Goal: Task Accomplishment & Management: Manage account settings

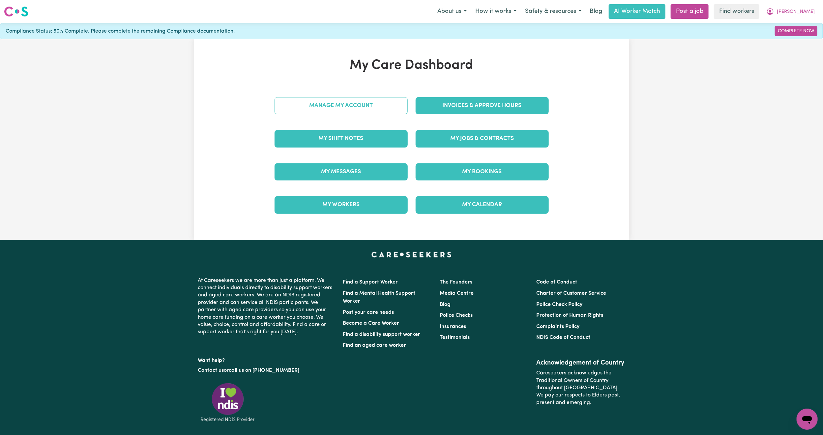
click at [342, 101] on link "Manage My Account" at bounding box center [341, 105] width 133 height 17
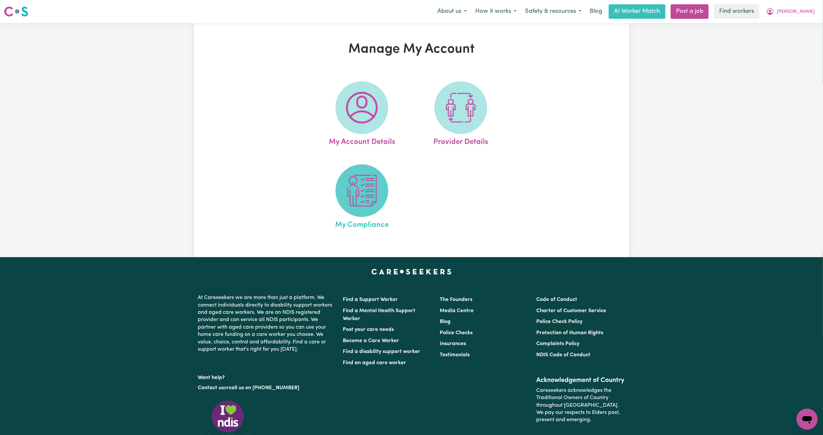
click at [359, 199] on img at bounding box center [362, 191] width 32 height 32
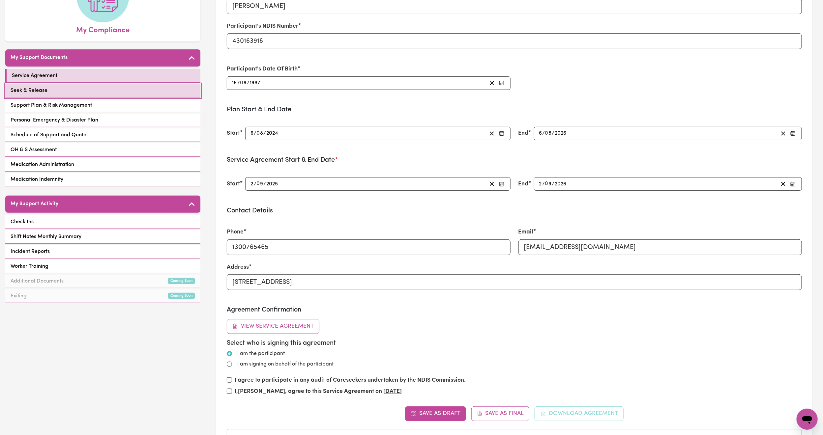
click at [163, 84] on link "Seek & Release" at bounding box center [102, 91] width 195 height 14
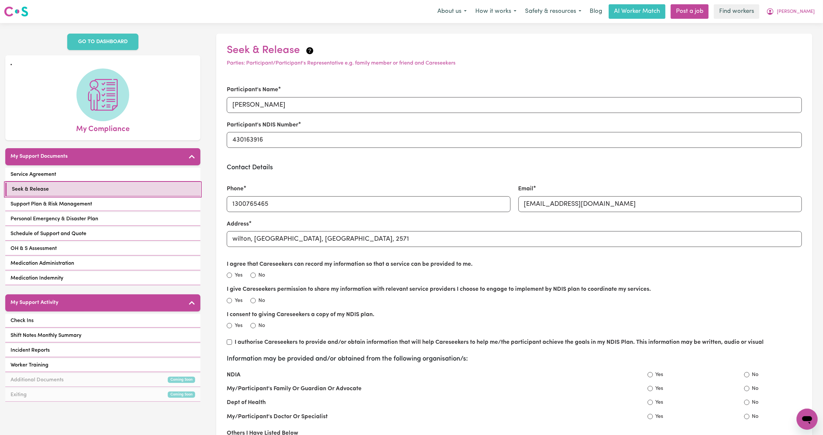
scroll to position [49, 0]
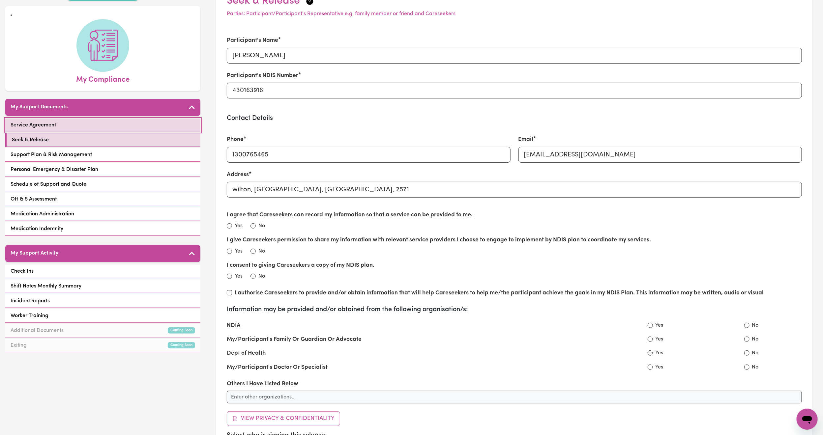
click at [163, 119] on link "Service Agreement" at bounding box center [102, 126] width 195 height 14
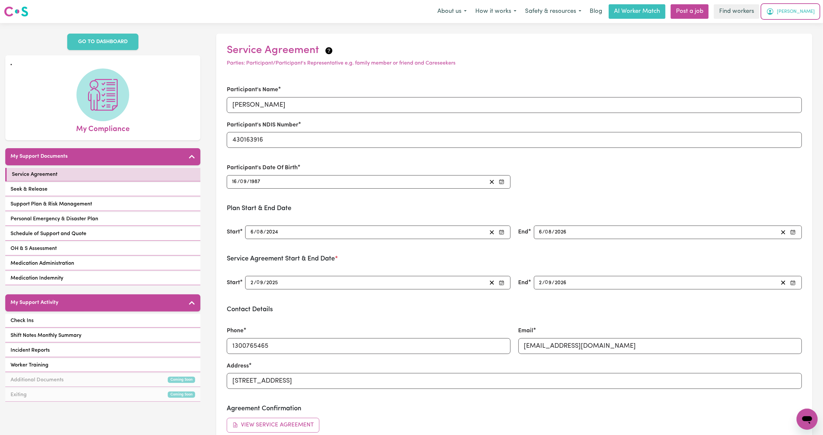
click at [813, 8] on button "[PERSON_NAME]" at bounding box center [790, 12] width 57 height 14
click at [795, 30] on link "My Dashboard" at bounding box center [793, 25] width 52 height 13
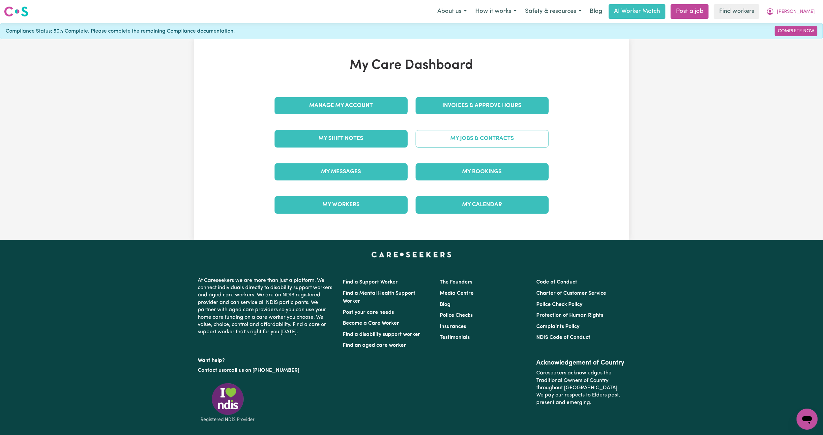
click at [470, 135] on link "My Jobs & Contracts" at bounding box center [482, 138] width 133 height 17
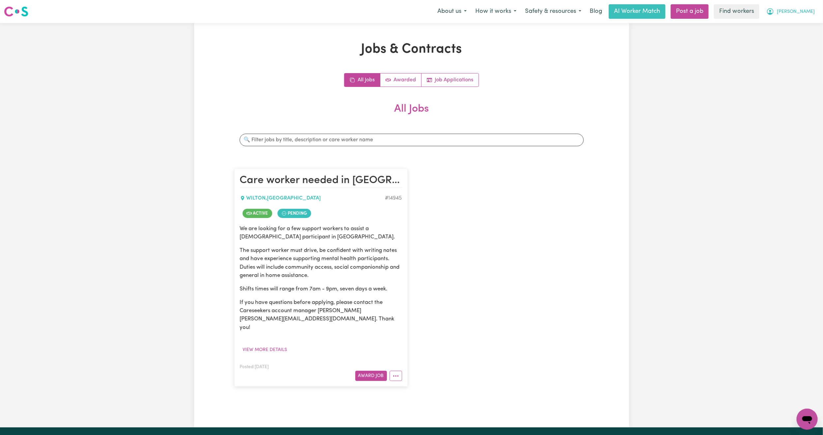
drag, startPoint x: 807, startPoint y: 8, endPoint x: 810, endPoint y: 13, distance: 5.3
click at [808, 9] on span "[PERSON_NAME]" at bounding box center [796, 11] width 38 height 7
click at [809, 19] on link "My Dashboard" at bounding box center [793, 25] width 52 height 13
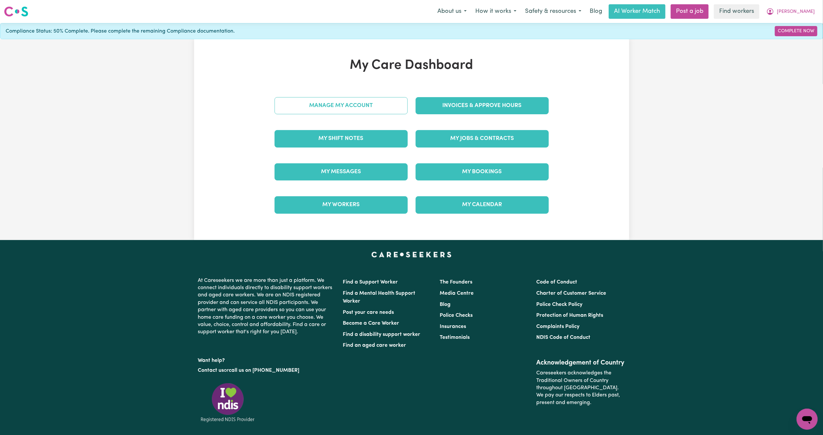
click at [383, 111] on link "Manage My Account" at bounding box center [341, 105] width 133 height 17
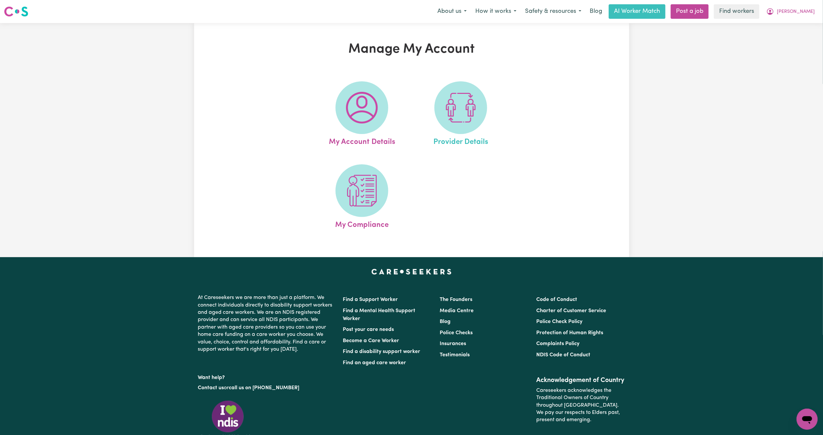
click at [422, 112] on link "Provider Details" at bounding box center [460, 114] width 95 height 67
select select "NDIS_FUNDING_PLAN_MANAGED"
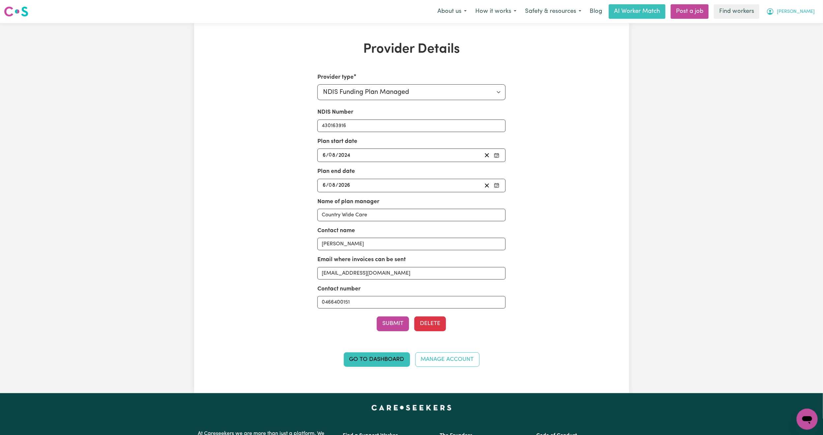
click at [805, 10] on span "[PERSON_NAME]" at bounding box center [796, 11] width 38 height 7
click at [792, 37] on link "Logout" at bounding box center [793, 38] width 52 height 13
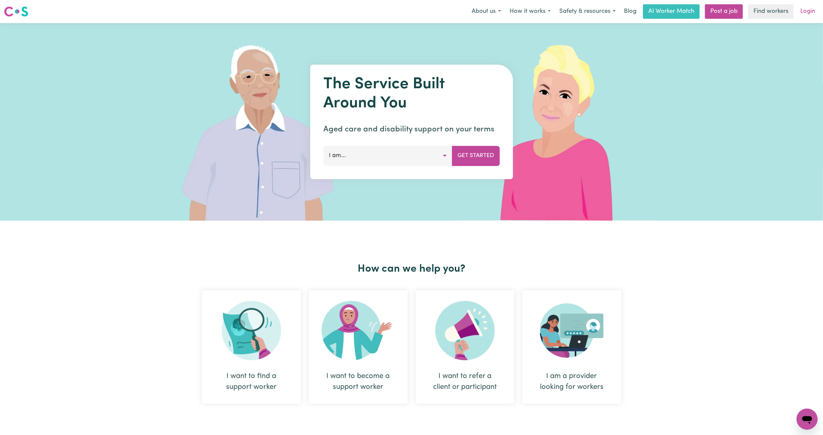
click at [808, 9] on link "Login" at bounding box center [807, 11] width 23 height 15
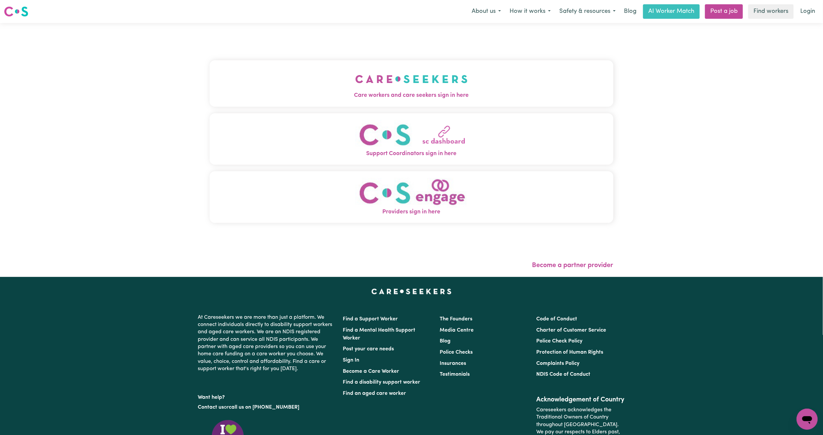
click at [355, 68] on img "Care workers and care seekers sign in here" at bounding box center [411, 79] width 112 height 24
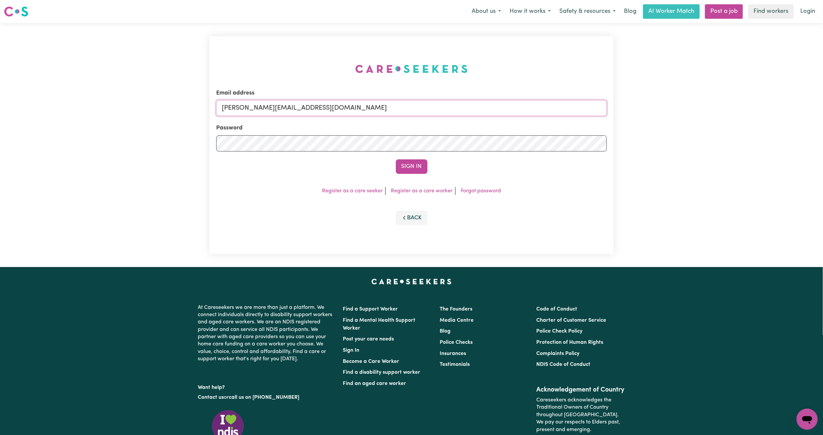
click at [252, 108] on input "[PERSON_NAME][EMAIL_ADDRESS][DOMAIN_NAME]" at bounding box center [411, 108] width 391 height 16
click at [572, 139] on form "Email address [EMAIL_ADDRESS][PERSON_NAME][DOMAIN_NAME] Password Sign In" at bounding box center [411, 131] width 391 height 85
type input "[EMAIL_ADDRESS][DOMAIN_NAME]"
click at [396, 160] on button "Sign In" at bounding box center [412, 167] width 32 height 15
